Goal: Task Accomplishment & Management: Use online tool/utility

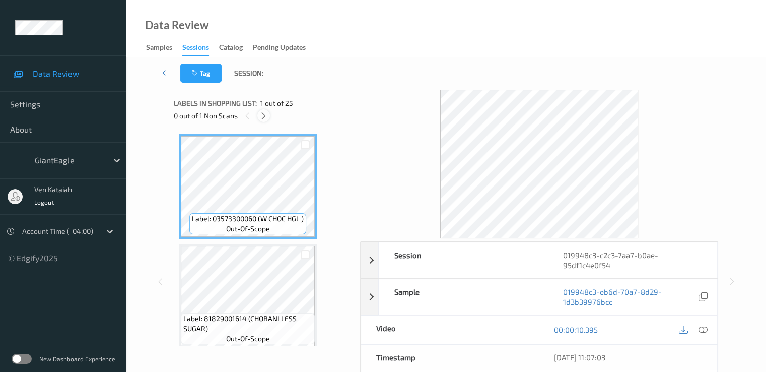
click at [263, 112] on icon at bounding box center [263, 115] width 9 height 9
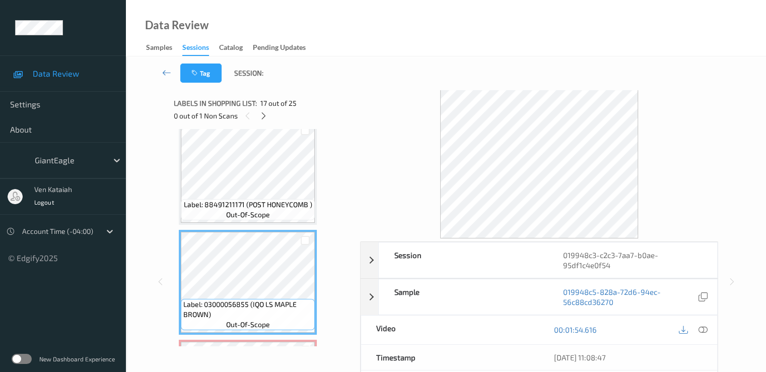
scroll to position [1761, 0]
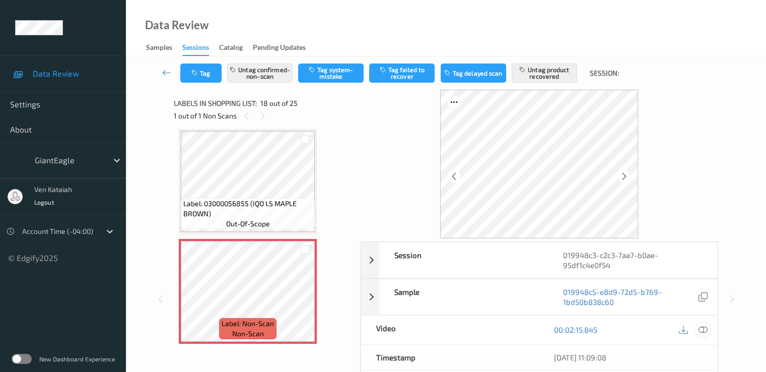
click at [702, 333] on div at bounding box center [703, 330] width 14 height 14
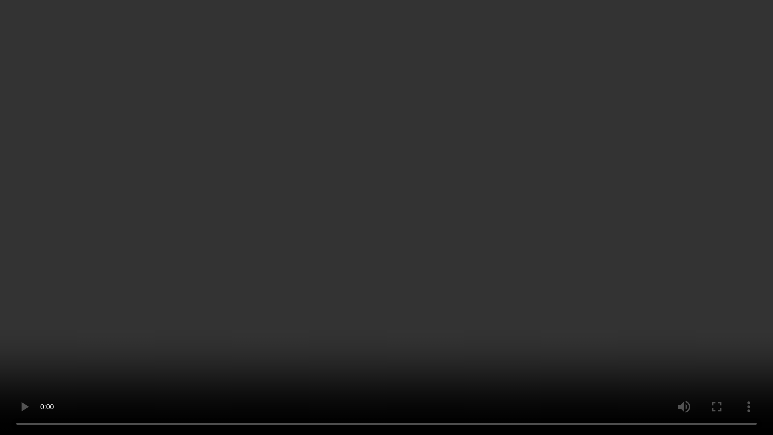
click at [544, 211] on video at bounding box center [386, 217] width 773 height 435
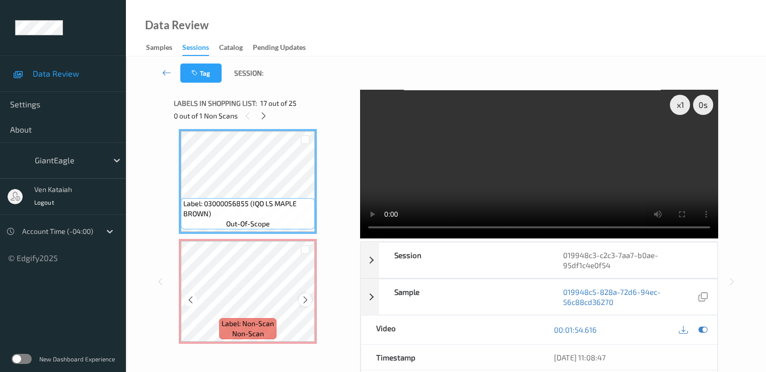
click at [303, 295] on div at bounding box center [305, 299] width 13 height 13
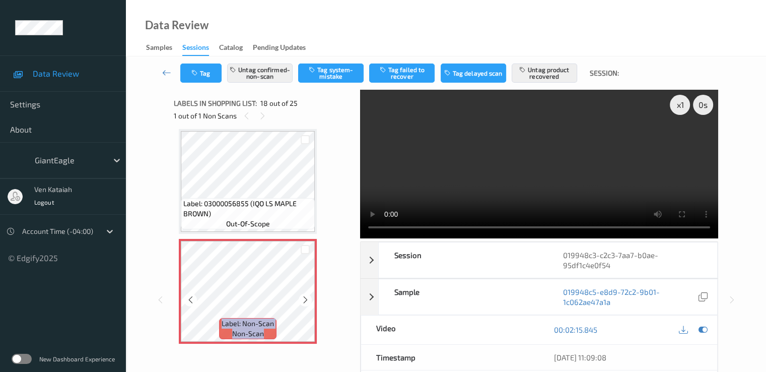
click at [303, 295] on div at bounding box center [305, 299] width 13 height 13
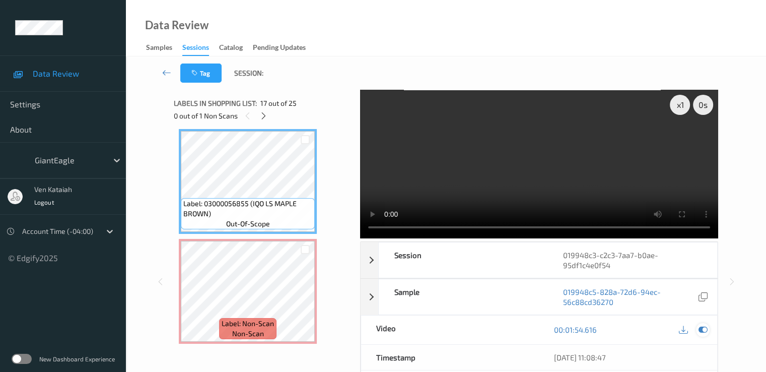
click at [701, 325] on icon at bounding box center [702, 329] width 9 height 9
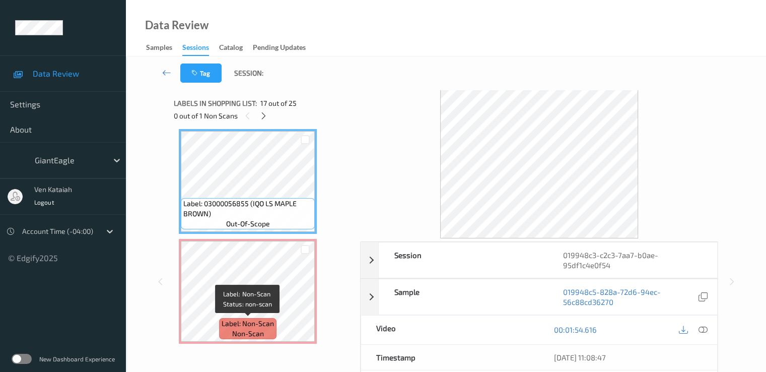
click at [273, 227] on div "Label: 03000056855 (IQO LS MAPLE BROWN) out-of-scope" at bounding box center [248, 213] width 134 height 31
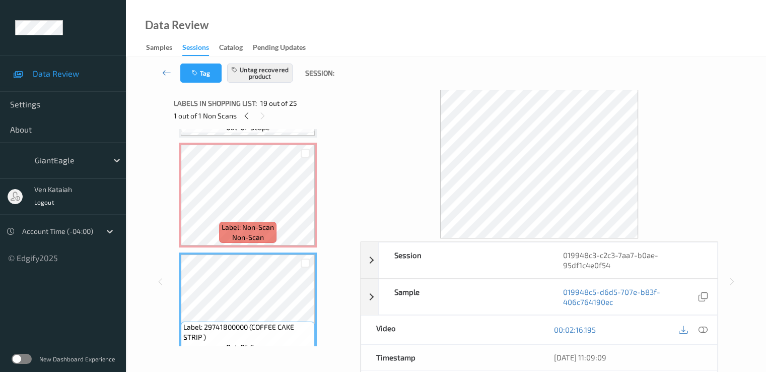
scroll to position [1862, 0]
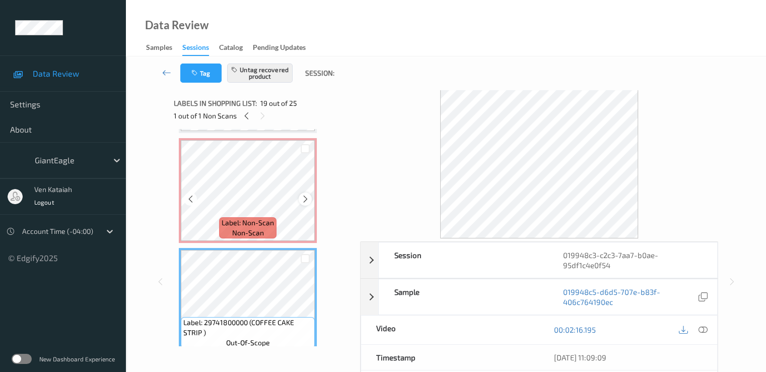
click at [304, 199] on icon at bounding box center [305, 198] width 9 height 9
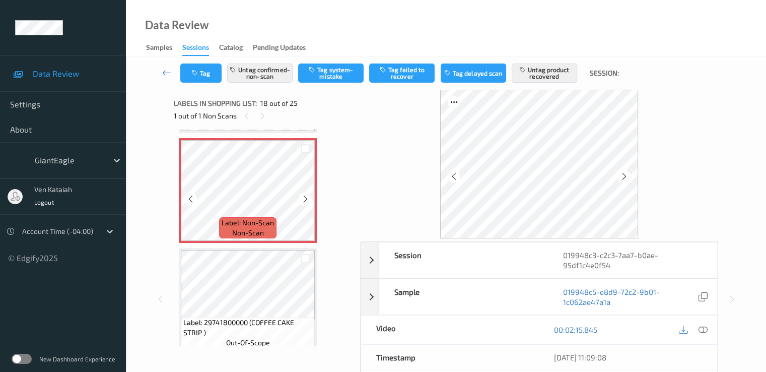
click at [304, 199] on icon at bounding box center [305, 198] width 9 height 9
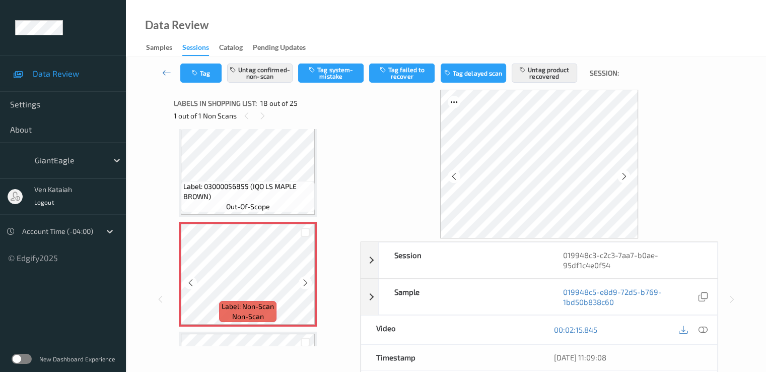
scroll to position [1761, 0]
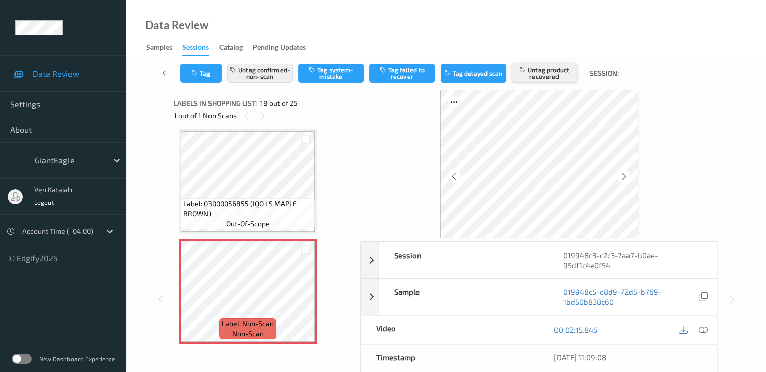
click at [553, 71] on button "Untag product recovered" at bounding box center [544, 72] width 65 height 19
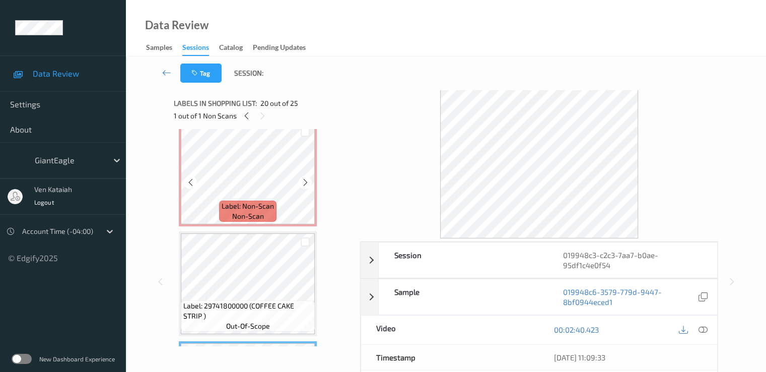
scroll to position [1862, 0]
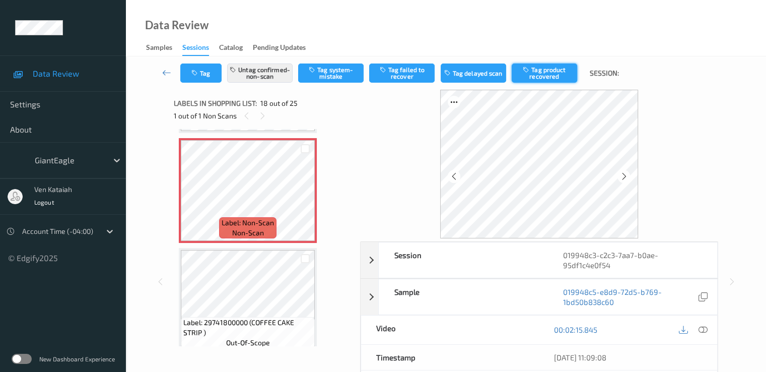
click at [554, 77] on button "Tag product recovered" at bounding box center [544, 72] width 65 height 19
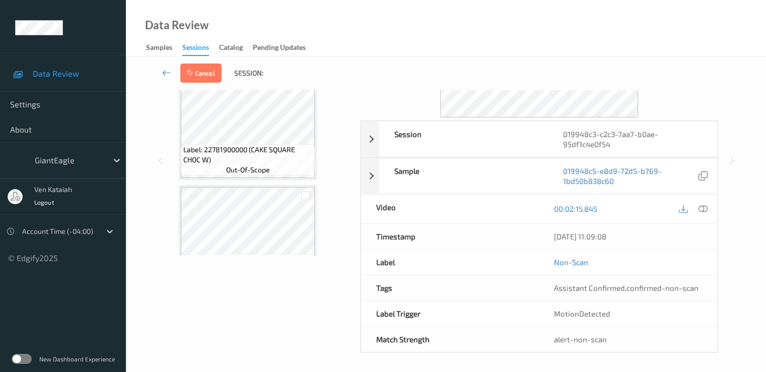
scroll to position [2063, 0]
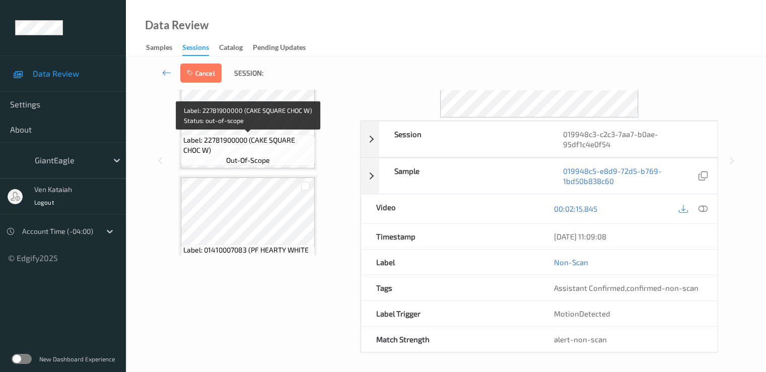
click at [273, 144] on span "Label: 22781900000 (CAKE SQUARE CHOC W)" at bounding box center [247, 145] width 129 height 20
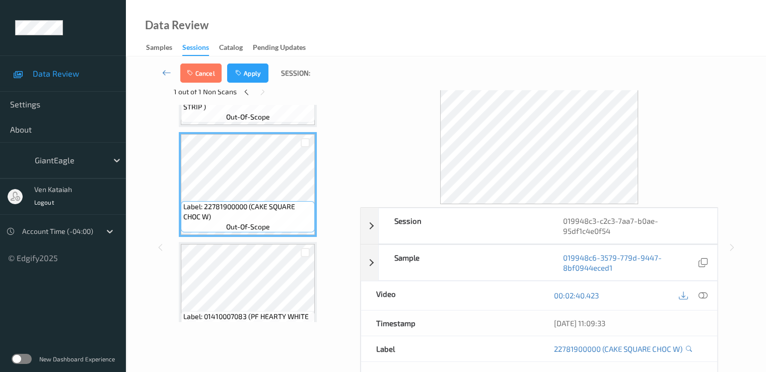
scroll to position [0, 0]
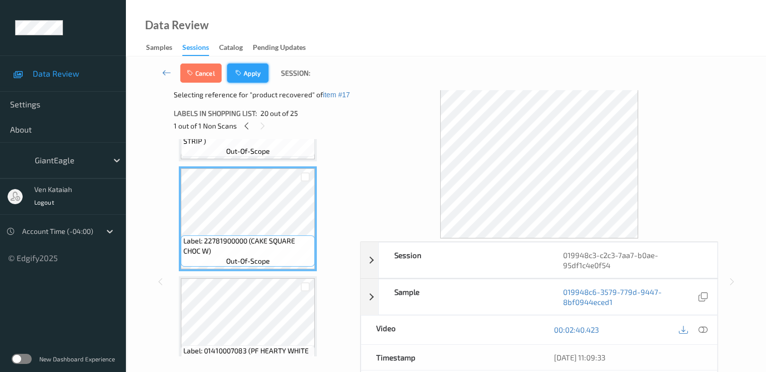
click at [238, 68] on button "Apply" at bounding box center [247, 72] width 41 height 19
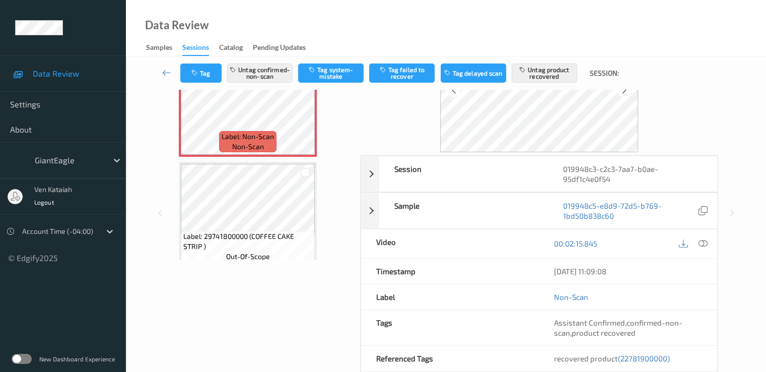
scroll to position [101, 0]
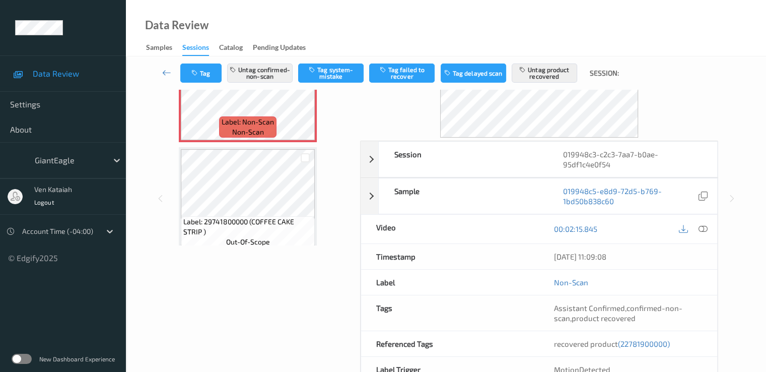
click at [647, 336] on div "recovered product (22781900000)" at bounding box center [628, 343] width 178 height 25
click at [646, 342] on span "(22781900000)" at bounding box center [644, 343] width 52 height 9
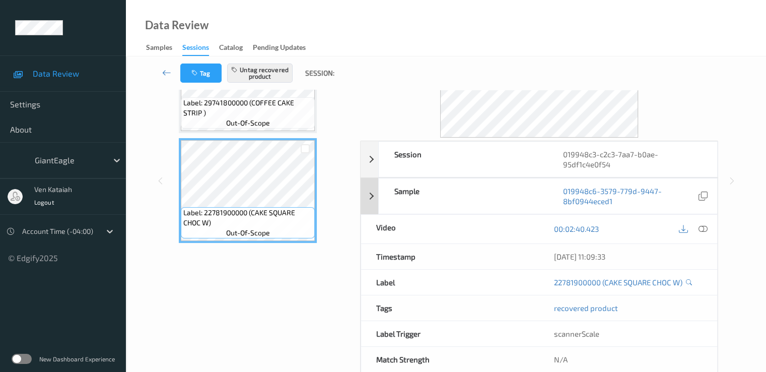
scroll to position [0, 0]
